Goal: Task Accomplishment & Management: Use online tool/utility

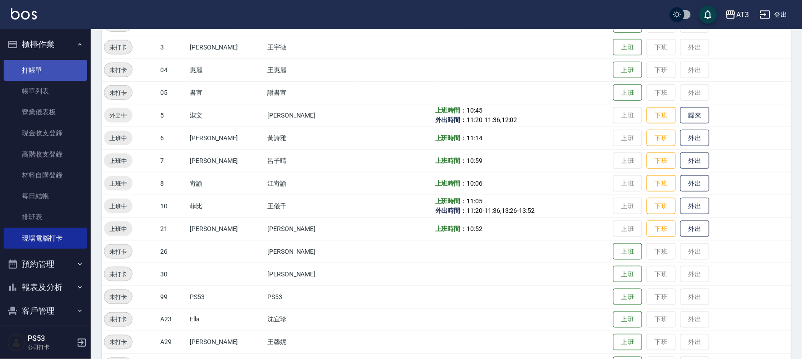
scroll to position [30, 0]
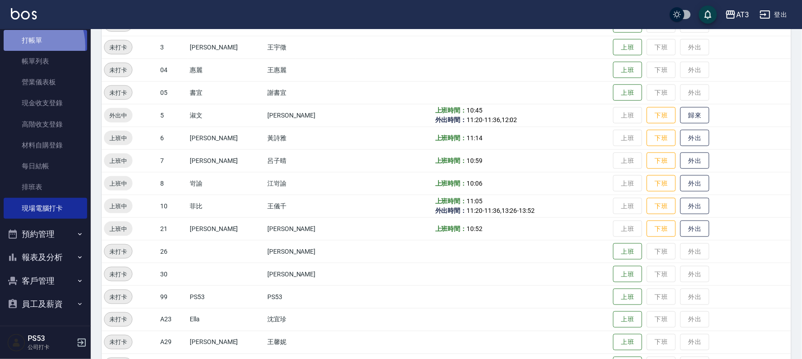
click at [24, 46] on link "打帳單" at bounding box center [45, 40] width 83 height 21
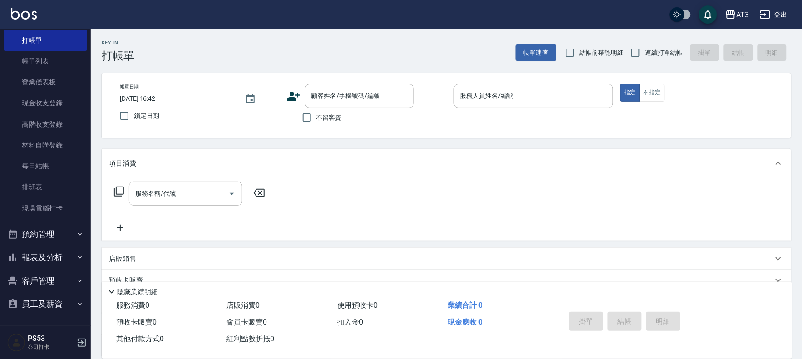
click at [661, 52] on span "連續打單結帳" at bounding box center [664, 53] width 38 height 10
click at [645, 52] on input "連續打單結帳" at bounding box center [635, 52] width 19 height 19
checkbox input "true"
click at [293, 95] on icon at bounding box center [293, 96] width 13 height 9
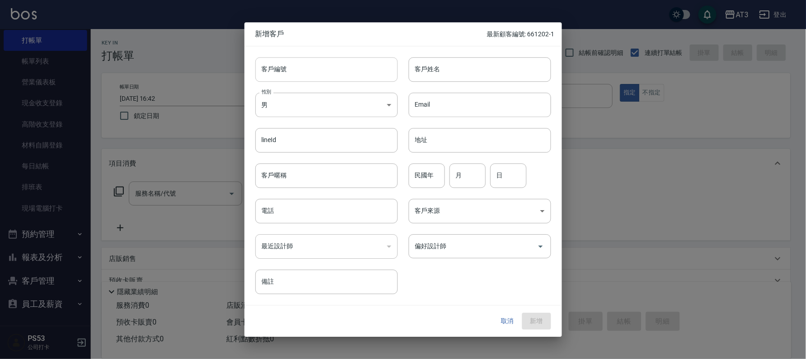
click at [357, 74] on input "客戶編號" at bounding box center [326, 69] width 142 height 24
type input "900114"
type input "林宜臻"
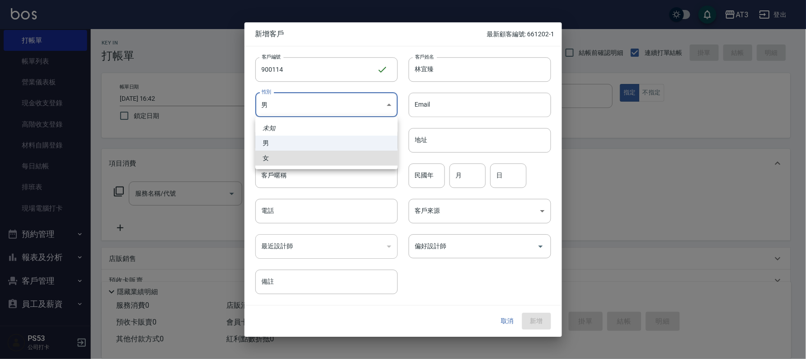
type input "[DEMOGRAPHIC_DATA]"
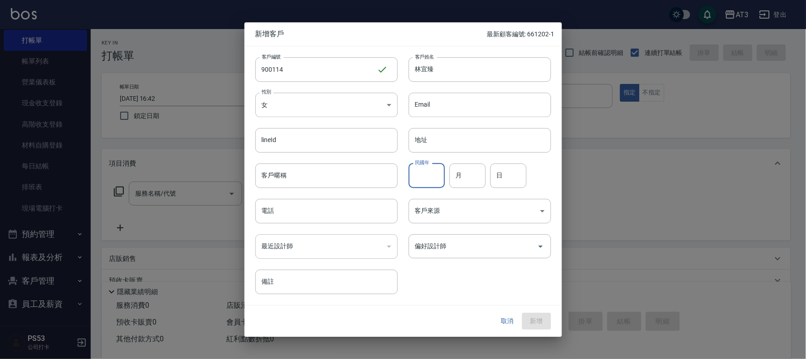
click at [430, 172] on div "民國年 民國年" at bounding box center [427, 175] width 36 height 24
type input "90"
click at [455, 171] on input "月" at bounding box center [468, 175] width 36 height 24
type input "1"
type input "14"
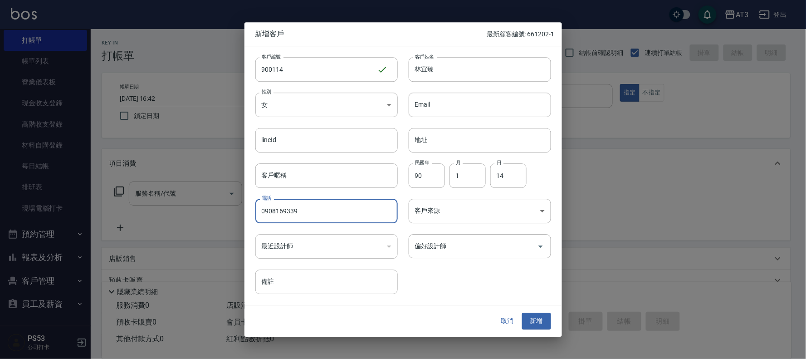
type input "0908169339"
click at [522, 313] on button "新增" at bounding box center [536, 321] width 29 height 17
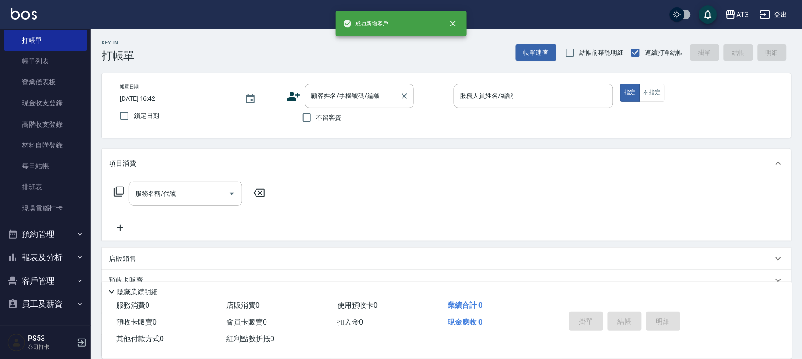
click at [355, 97] on div "顧客姓名/手機號碼/編號 顧客姓名/手機號碼/編號" at bounding box center [359, 96] width 109 height 24
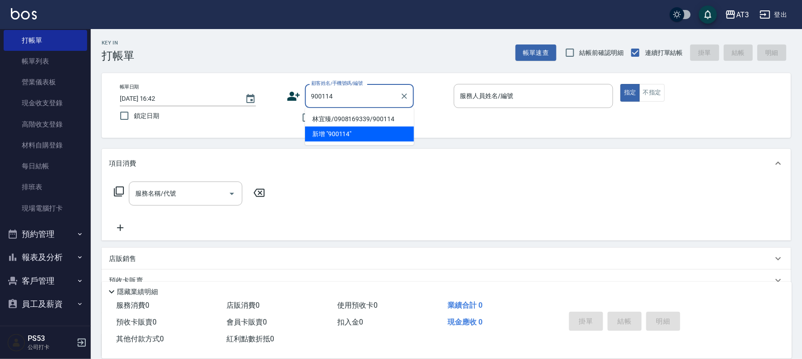
type input "林宜臻/0908169339/900114"
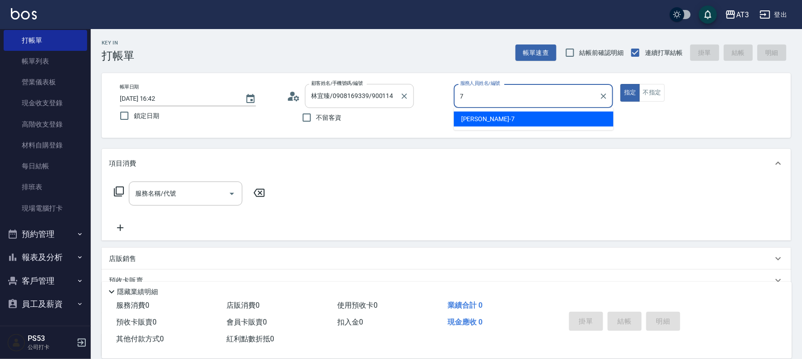
type input "子晴-7"
type button "true"
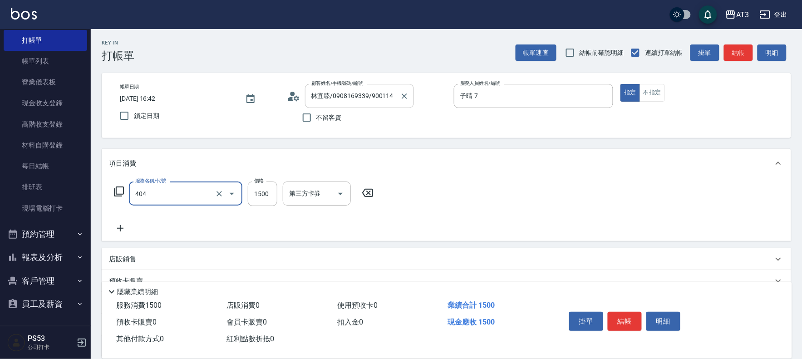
type input "設計染髮(404)"
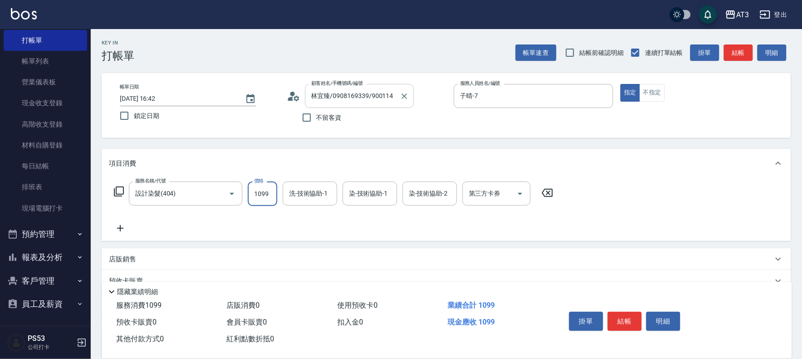
type input "1099"
type input "子晴-7"
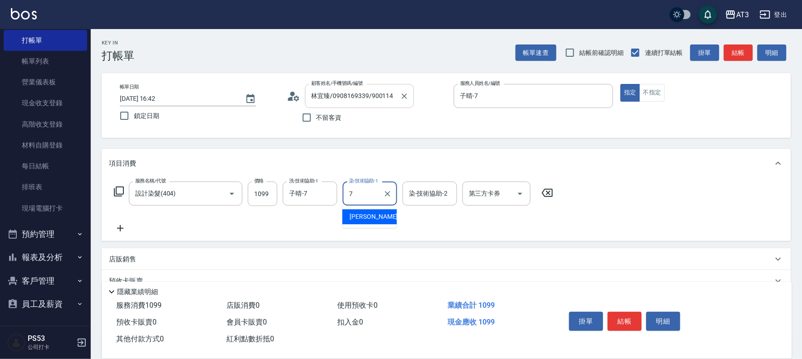
type input "子晴-7"
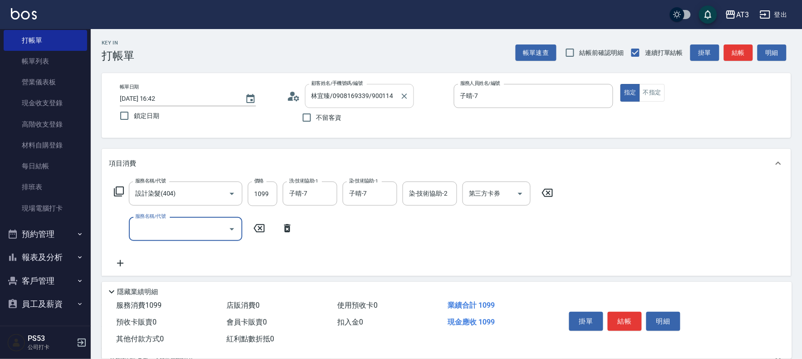
type input "6"
type input "順子護髮(504)"
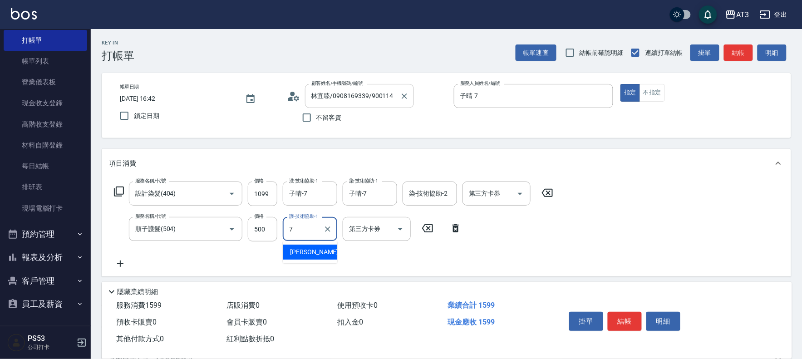
type input "子晴-7"
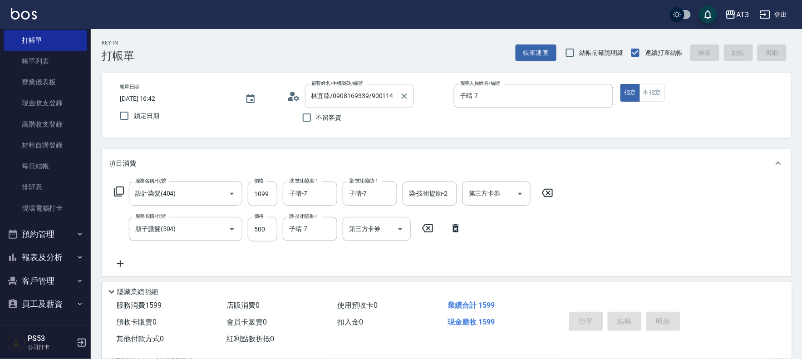
type input "[DATE] 16:44"
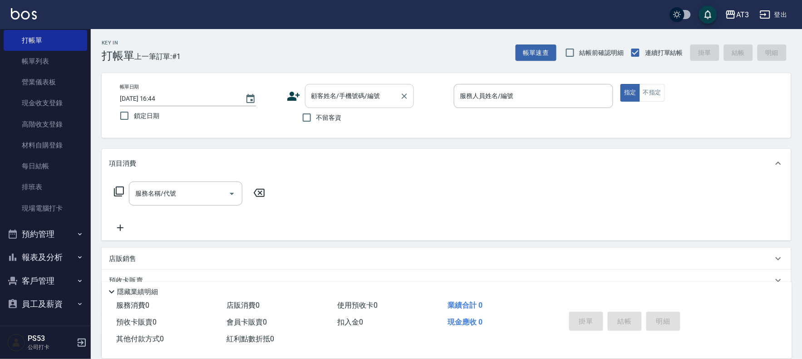
click at [355, 97] on label "顧客姓名/手機號碼/編號" at bounding box center [345, 95] width 69 height 9
click at [355, 97] on input "顧客姓名/手機號碼/編號" at bounding box center [352, 96] width 87 height 16
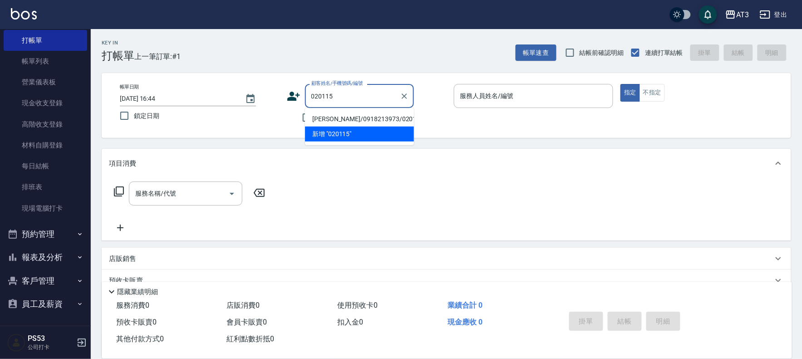
type input "[PERSON_NAME]/0918213973/020115"
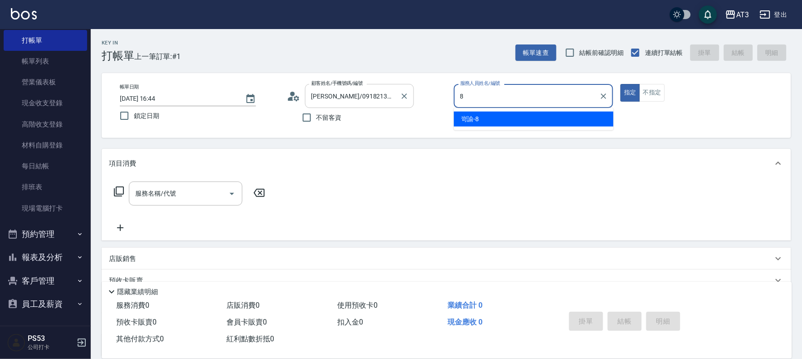
type input "岢諭-8"
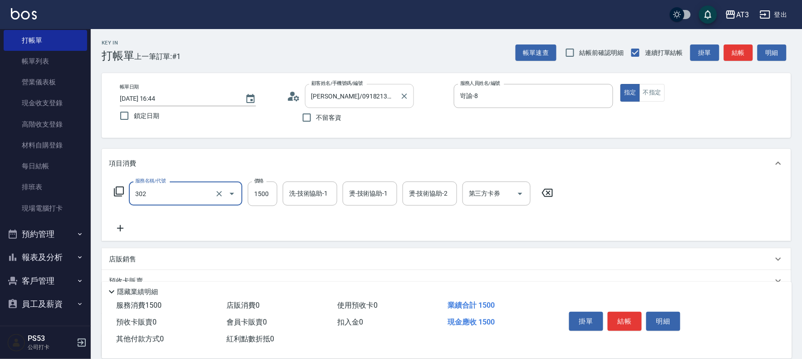
type input "設計燙髮(302)"
type input "2000"
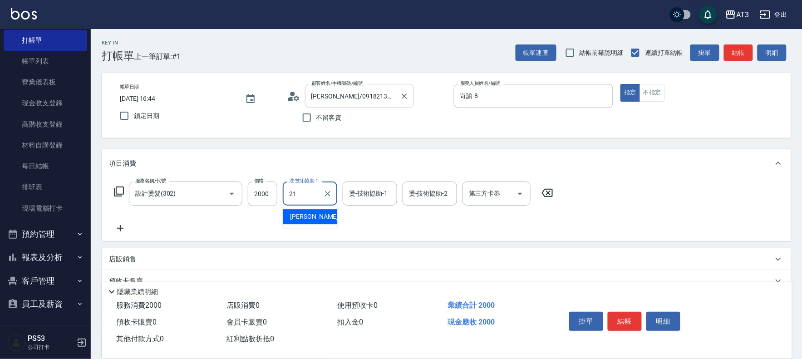
type input "[PERSON_NAME]-21"
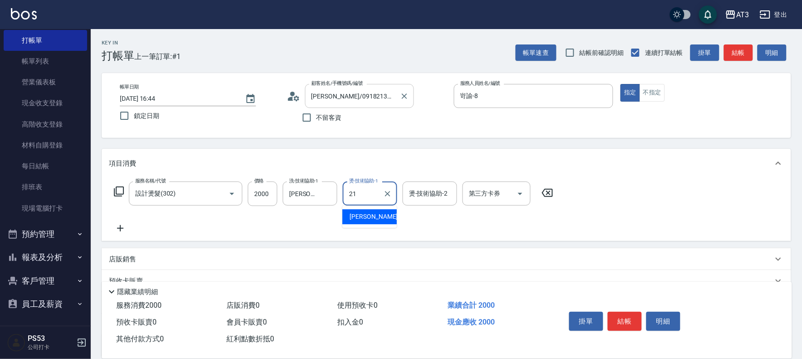
type input "[PERSON_NAME]-21"
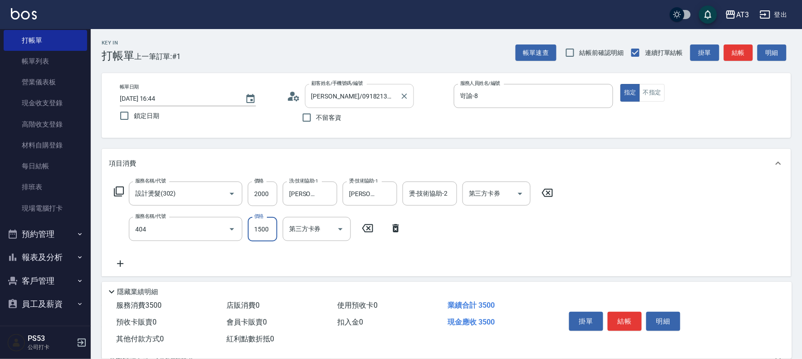
type input "設計染髮(404)"
type input "1300"
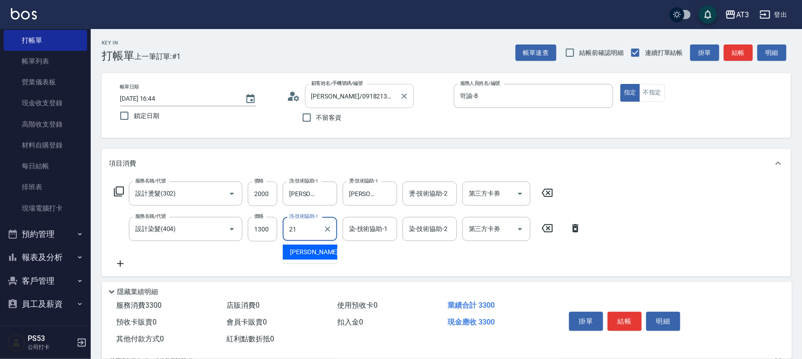
type input "[PERSON_NAME]-21"
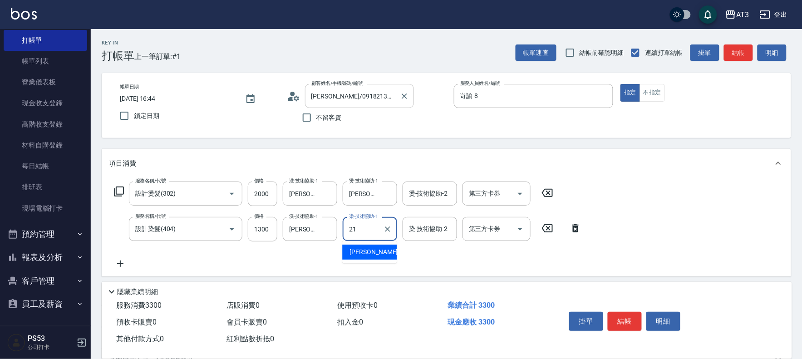
type input "[PERSON_NAME]-21"
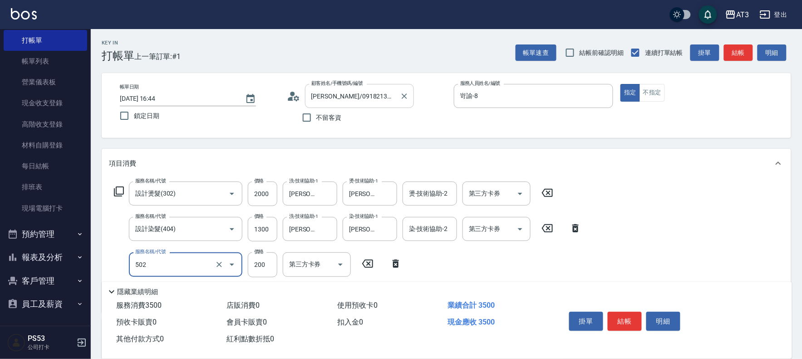
type input "自備護髮(502)"
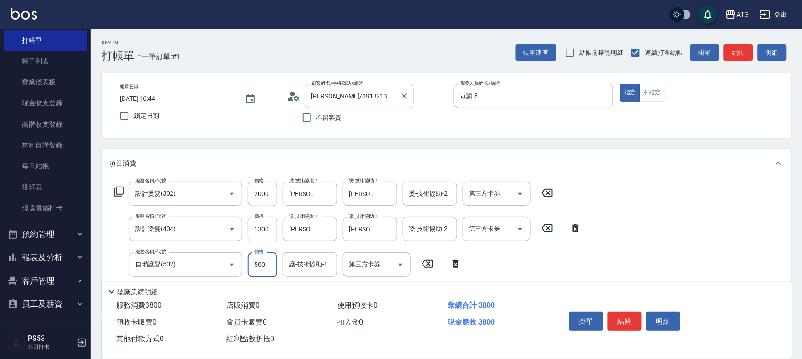
type input "500"
type input "[PERSON_NAME]-21"
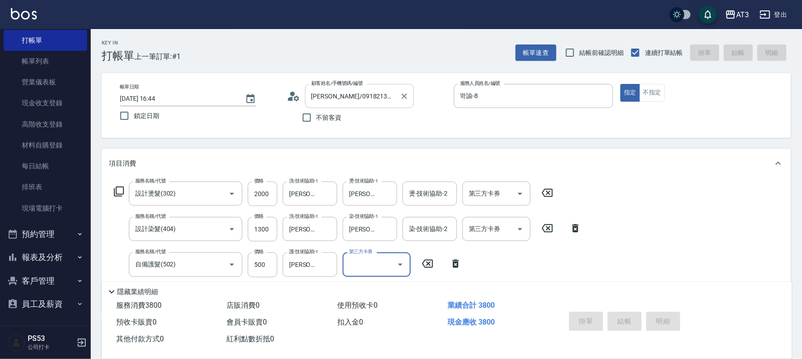
type input "[DATE] 16:45"
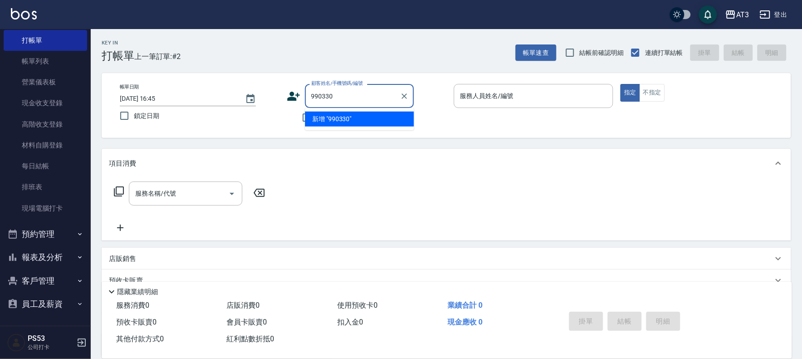
type input "990330"
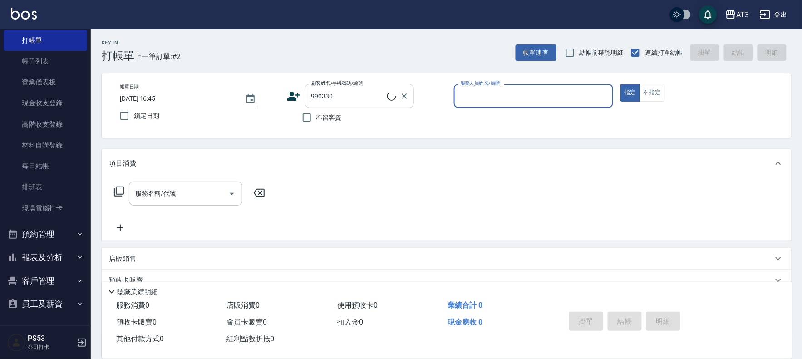
type input "5"
type input "[PERSON_NAME]/0982279330/990330"
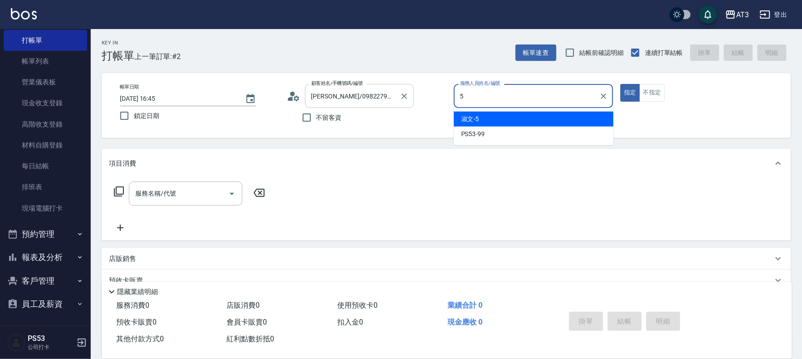
type input "淑文-5"
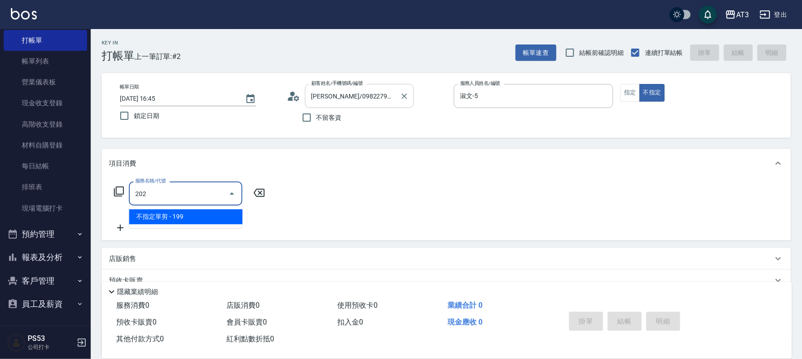
type input "不指定單剪(202)"
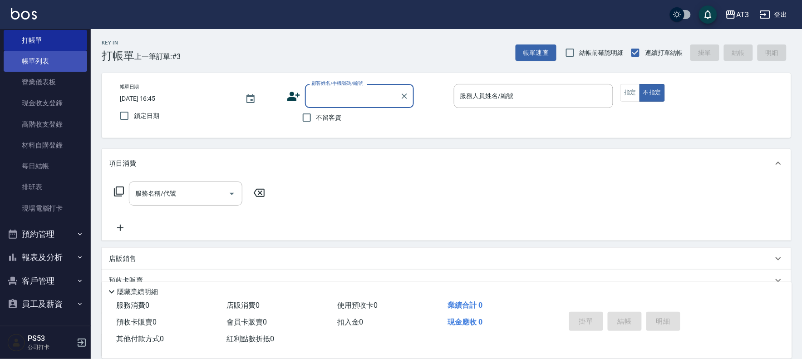
click at [43, 58] on link "帳單列表" at bounding box center [45, 61] width 83 height 21
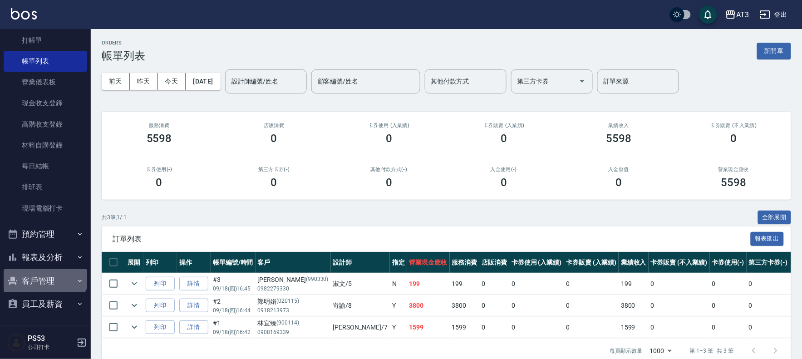
click at [44, 271] on button "客戶管理" at bounding box center [45, 281] width 83 height 24
click at [44, 276] on button "客戶管理" at bounding box center [45, 281] width 83 height 24
click at [44, 266] on button "報表及分析" at bounding box center [45, 257] width 83 height 24
click at [49, 260] on button "報表及分析" at bounding box center [45, 257] width 83 height 24
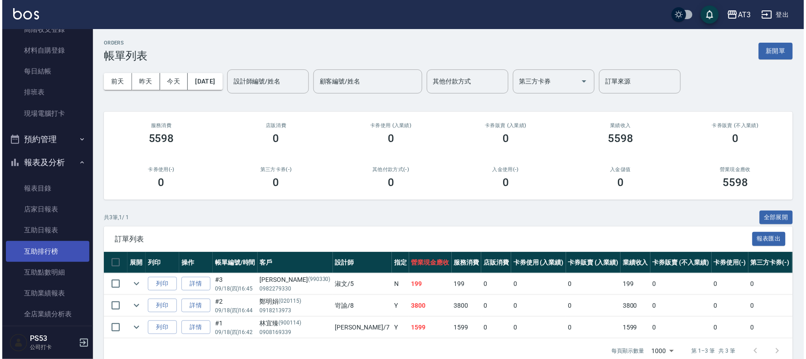
scroll to position [131, 0]
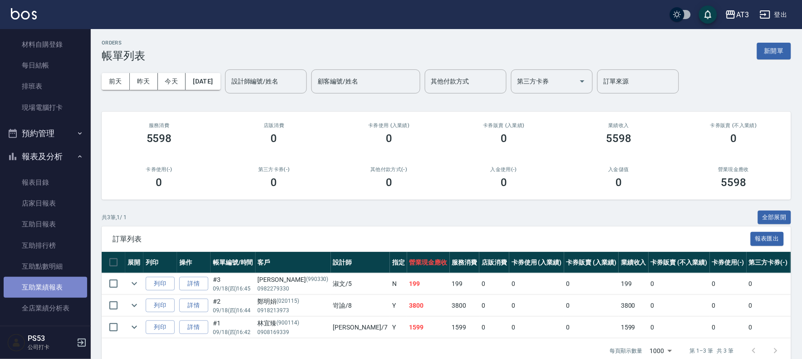
click at [50, 283] on link "互助業績報表" at bounding box center [45, 287] width 83 height 21
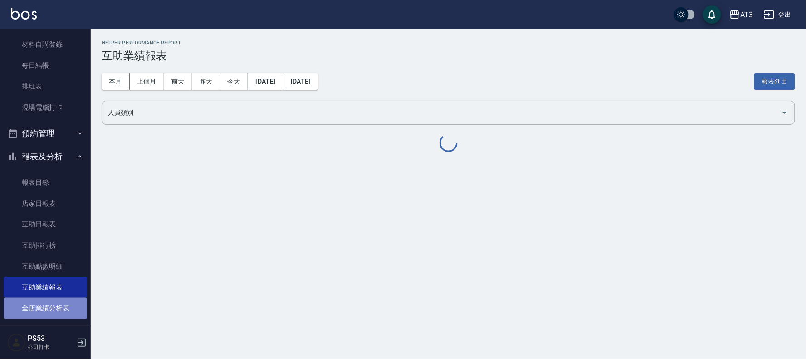
click at [46, 305] on link "全店業績分析表" at bounding box center [45, 308] width 83 height 21
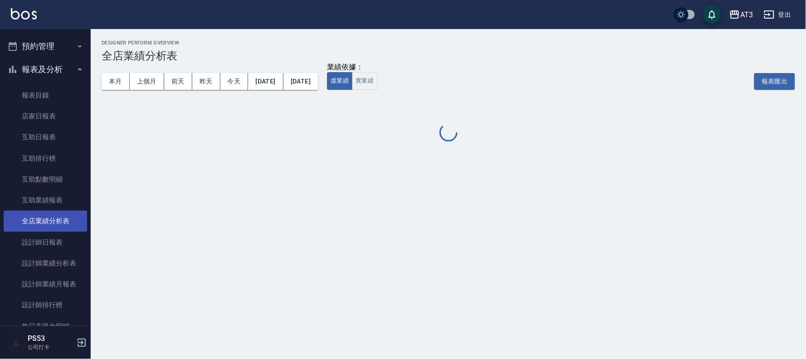
scroll to position [232, 0]
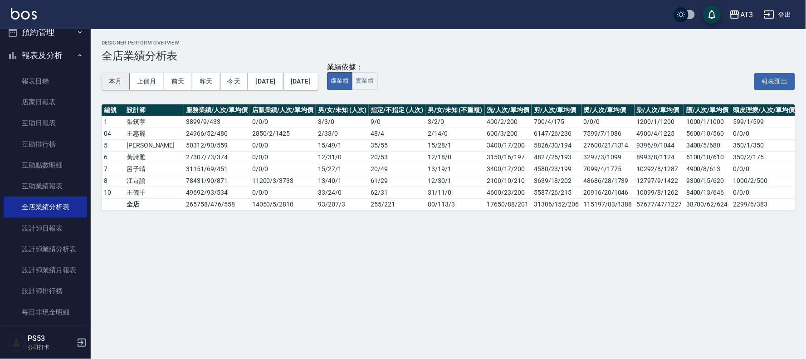
click at [113, 80] on button "本月" at bounding box center [116, 81] width 28 height 17
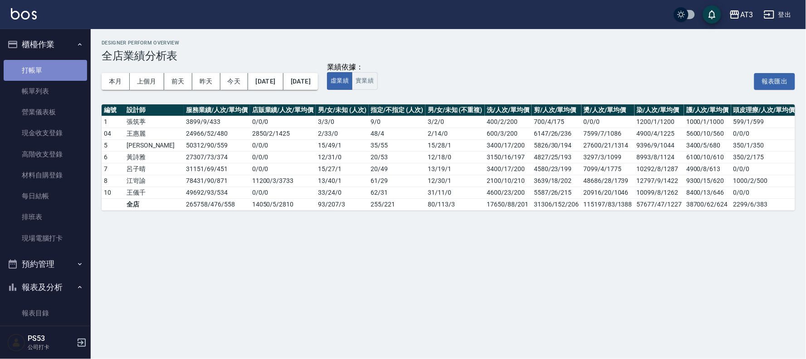
click at [45, 64] on link "打帳單" at bounding box center [45, 70] width 83 height 21
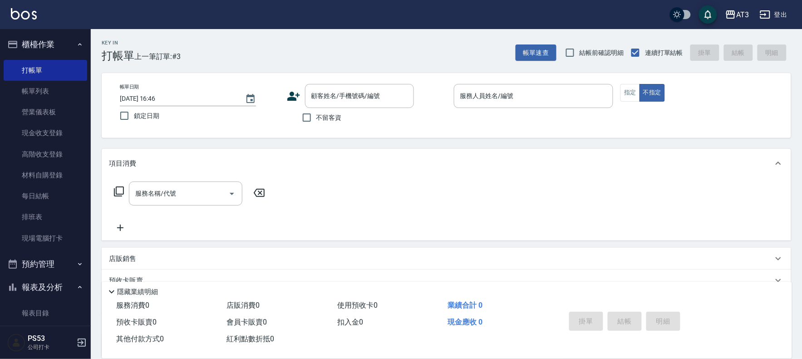
click at [289, 97] on icon at bounding box center [294, 96] width 14 height 14
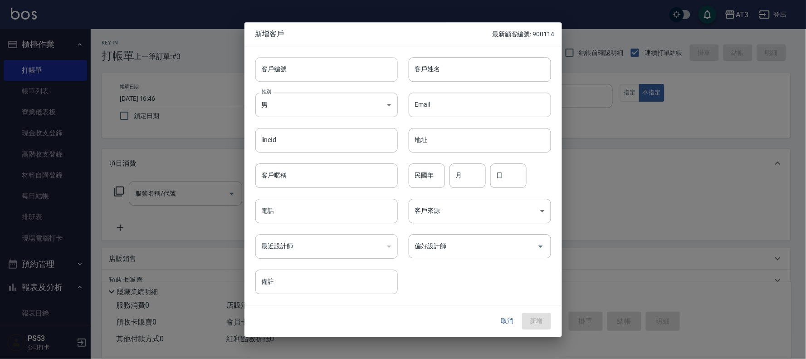
click at [323, 61] on input "客戶編號" at bounding box center [326, 69] width 142 height 24
type input "920405"
type input "張芷婕"
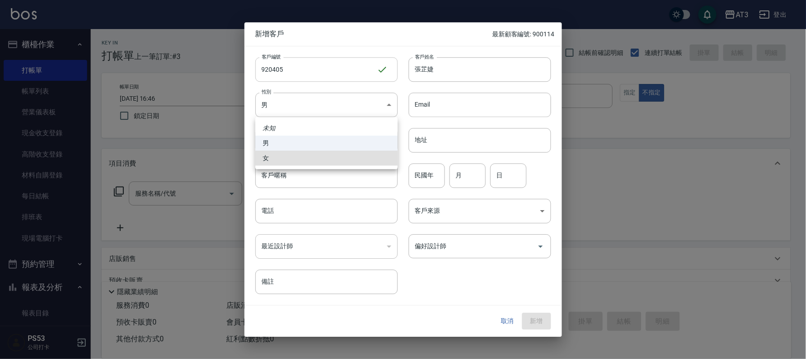
type input "[DEMOGRAPHIC_DATA]"
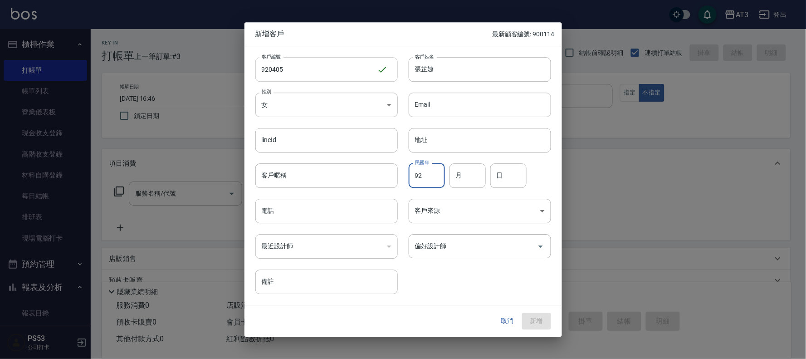
type input "92"
type input "5"
type input "4"
type input "5"
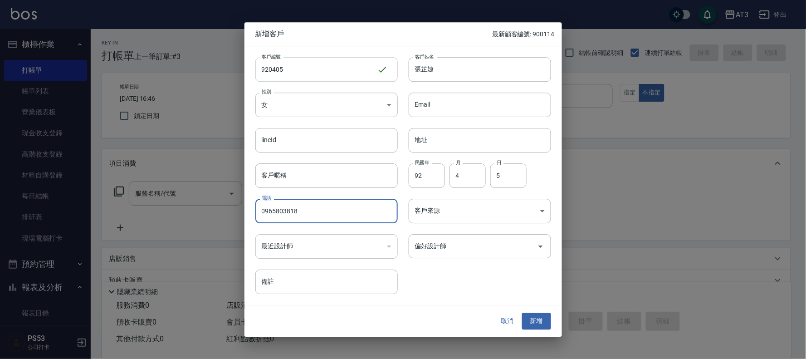
type input "0965803818"
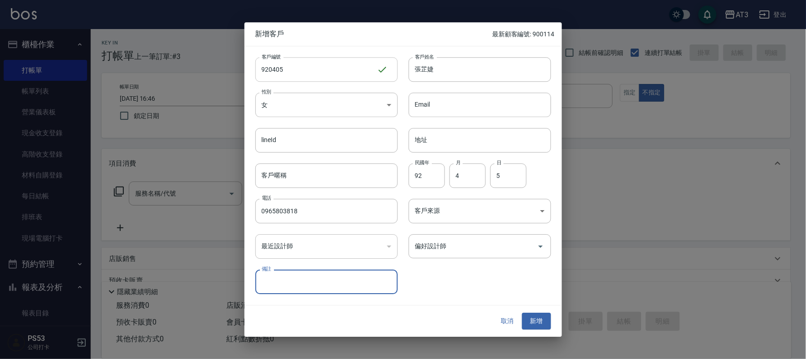
click at [522, 313] on button "新增" at bounding box center [536, 321] width 29 height 17
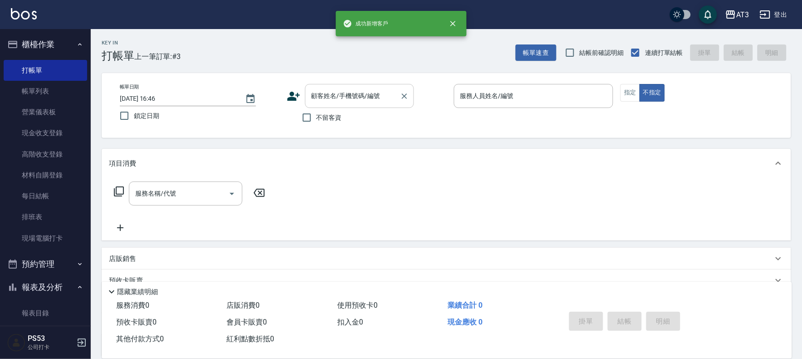
click at [365, 106] on div "顧客姓名/手機號碼/編號" at bounding box center [359, 96] width 109 height 24
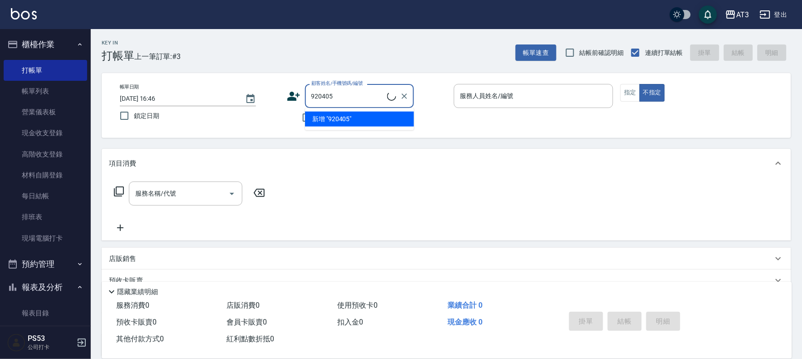
type input "張芷婕/0965803818/920405"
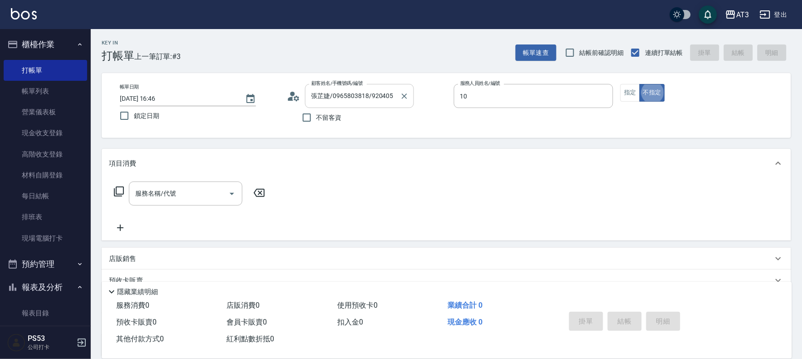
type input "菲比-10"
type button "false"
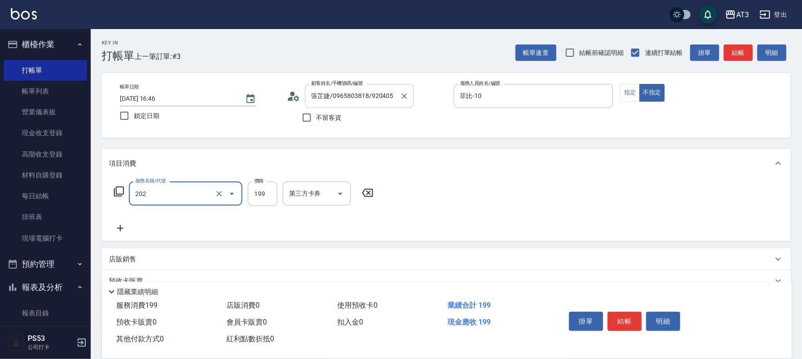
type input "不指定單剪(202)"
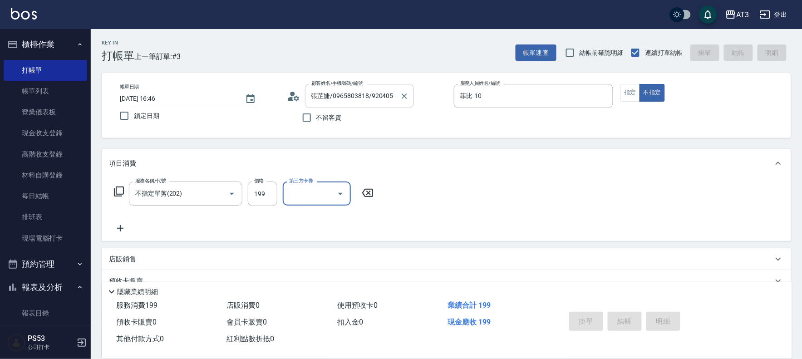
type input "[DATE] 16:54"
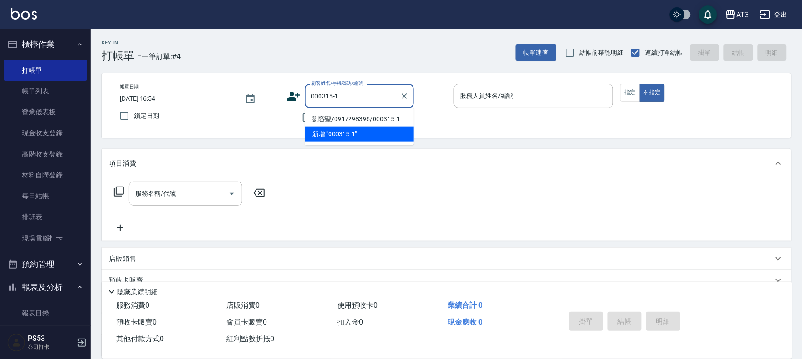
type input "劉容聖/0917298396/000315-1"
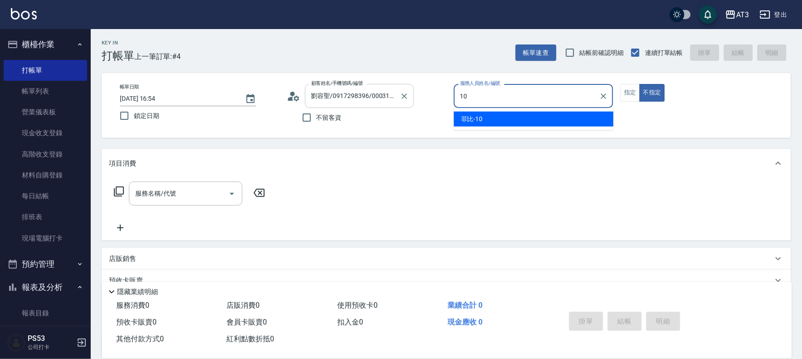
type input "菲比-10"
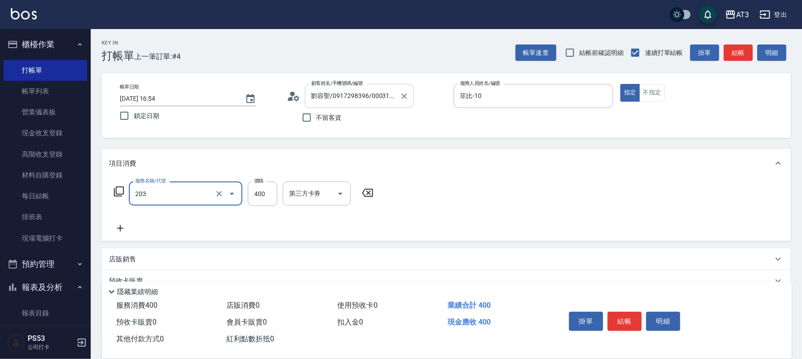
type input "指定單剪(203)"
type input "250"
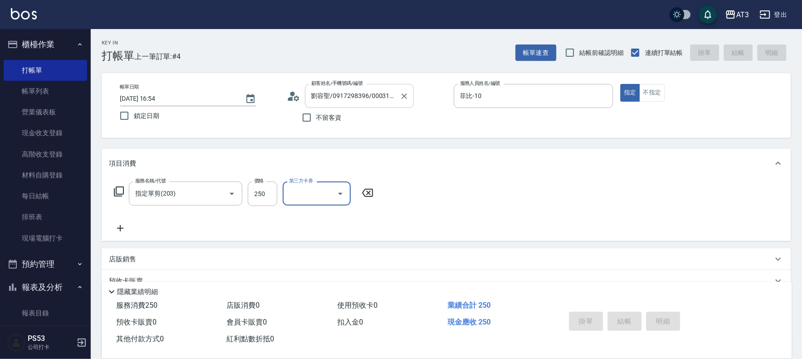
type input "[DATE] 16:55"
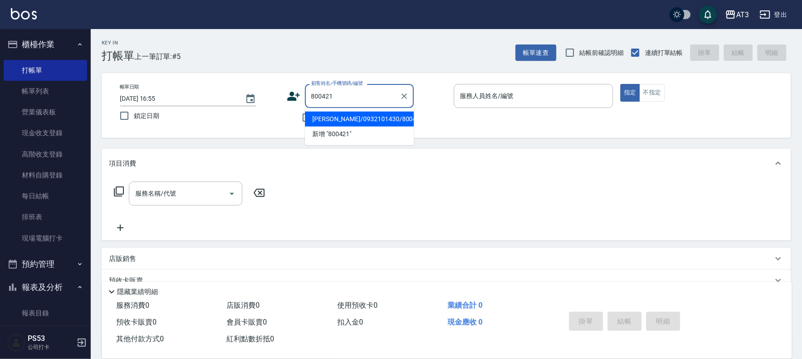
type input "800421"
type input "7"
type input "[PERSON_NAME]/0932101430/800421"
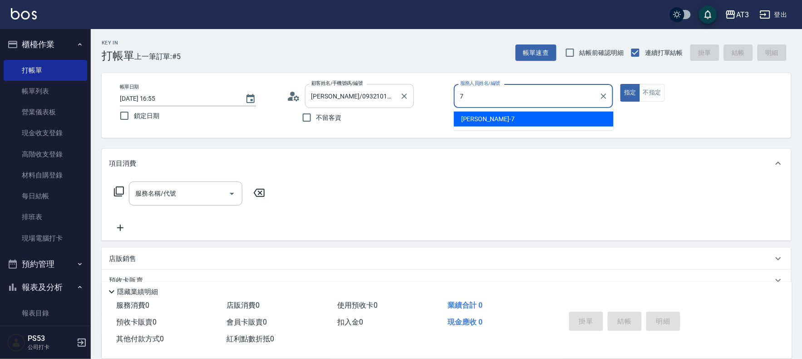
type input "7"
type button "true"
type input "子晴-7"
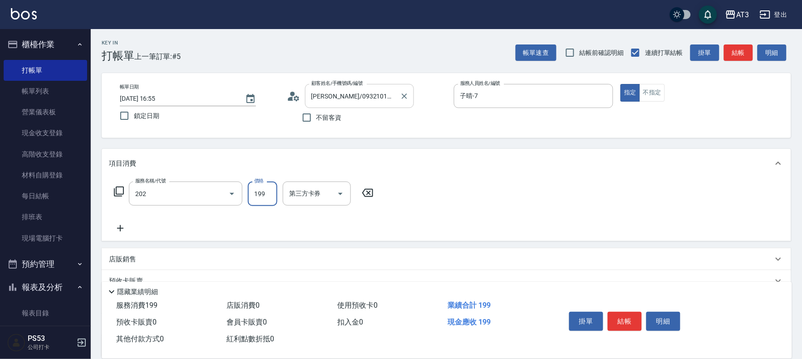
type input "不指定單剪(202)"
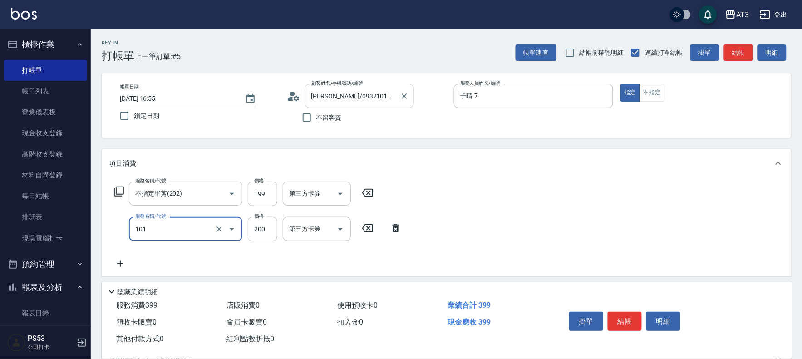
type input "洗髮(101)"
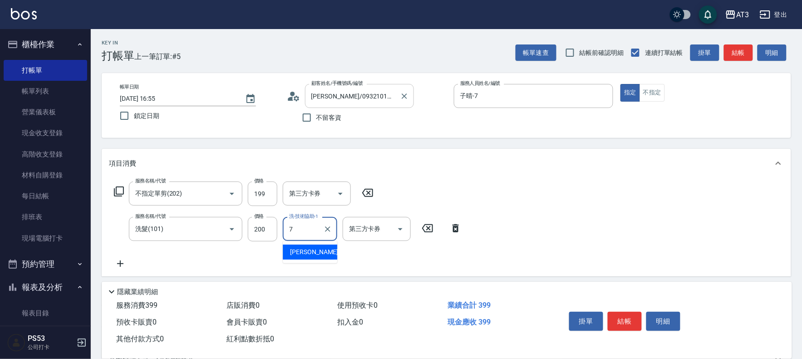
type input "子晴-7"
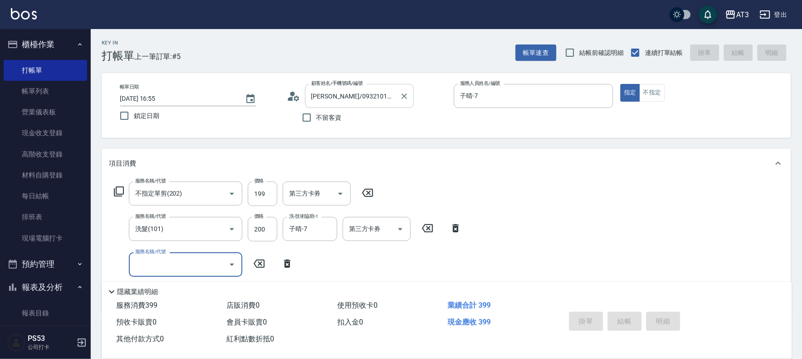
type input "[DATE] 17:07"
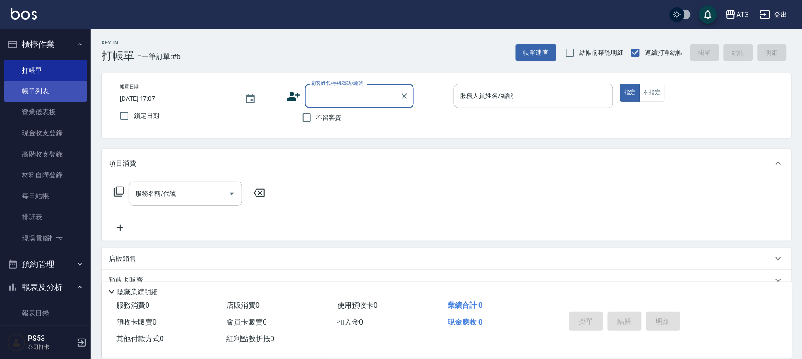
click at [33, 97] on link "帳單列表" at bounding box center [45, 91] width 83 height 21
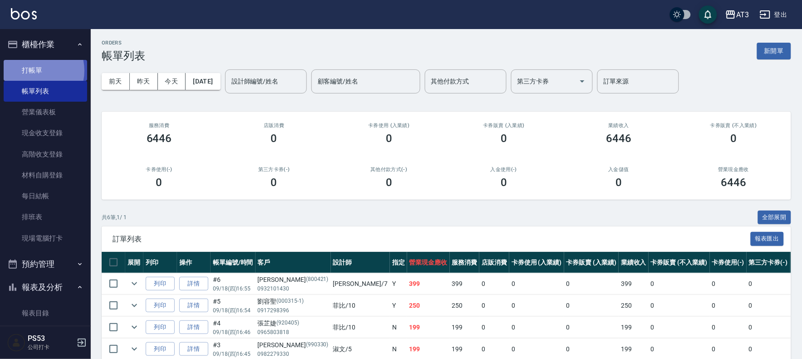
click at [33, 70] on link "打帳單" at bounding box center [45, 70] width 83 height 21
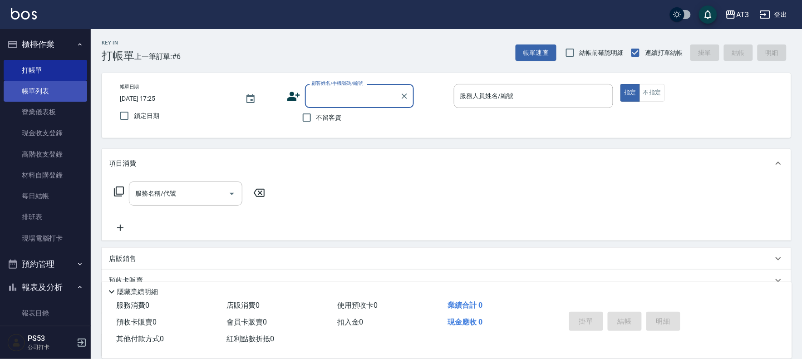
click at [37, 88] on link "帳單列表" at bounding box center [45, 91] width 83 height 21
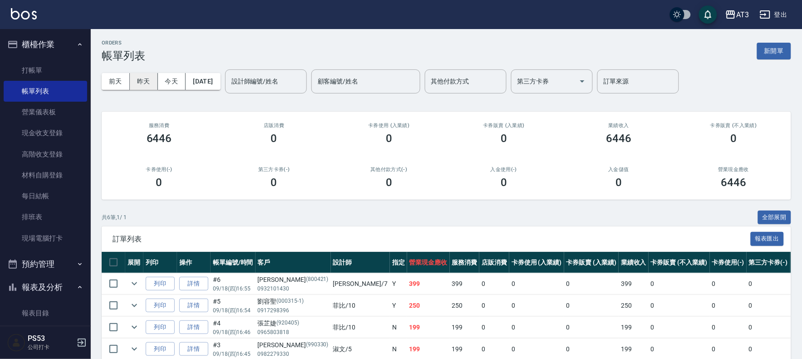
click at [143, 83] on button "昨天" at bounding box center [144, 81] width 28 height 17
